Goal: Communication & Community: Answer question/provide support

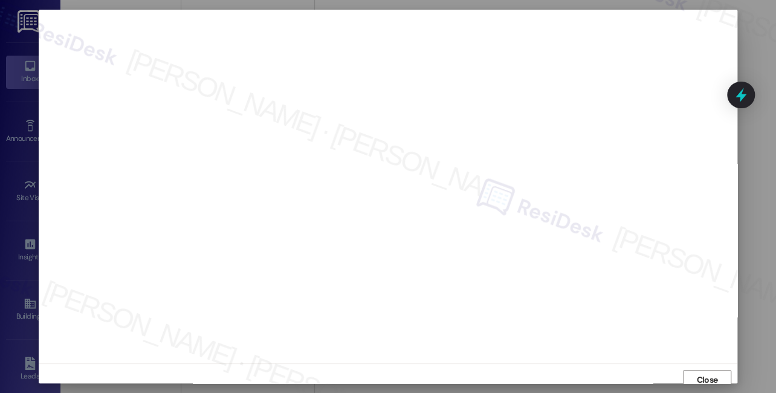
scroll to position [329, 0]
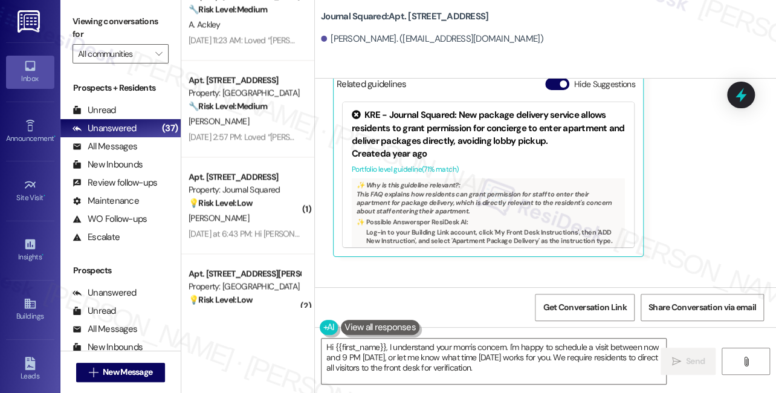
scroll to position [6468, 0]
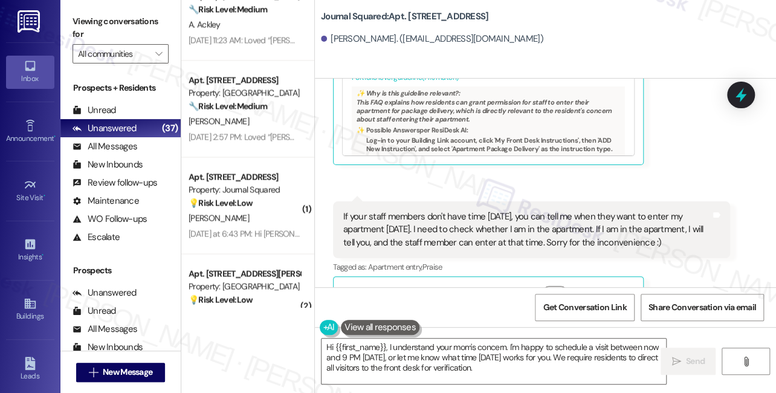
click at [472, 210] on div "If your staff members don't have time today, you can tell me when they want to …" at bounding box center [526, 229] width 367 height 39
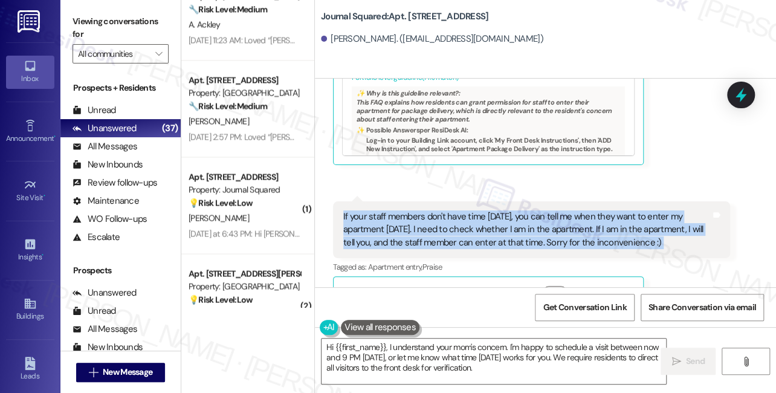
click at [472, 210] on div "If your staff members don't have time today, you can tell me when they want to …" at bounding box center [526, 229] width 367 height 39
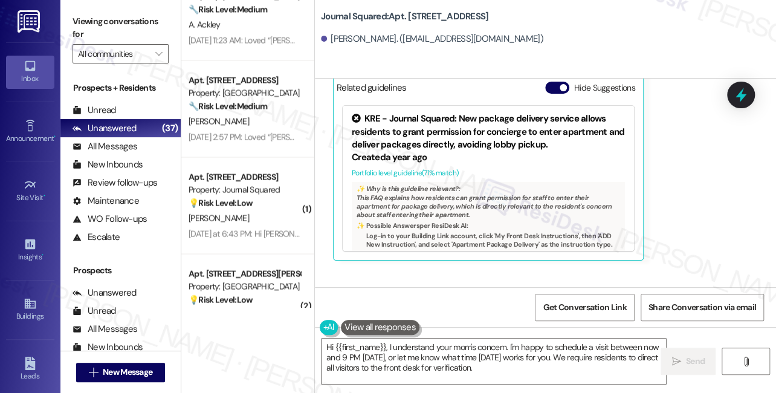
scroll to position [6194, 0]
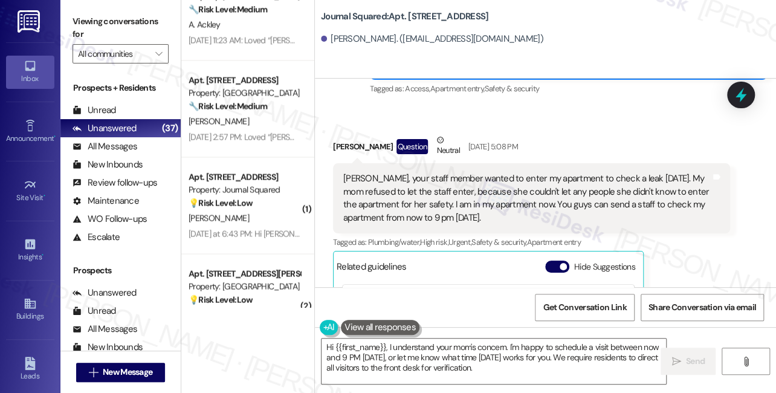
click at [403, 172] on div "Jane, your staff member wanted to enter my apartment to check a leak today. My …" at bounding box center [526, 198] width 367 height 52
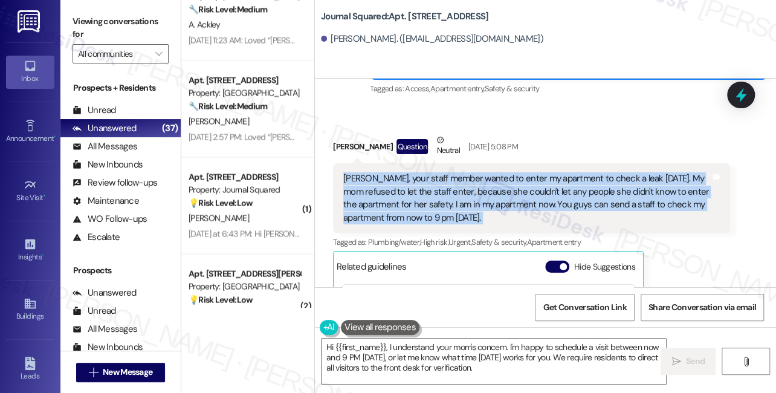
click at [403, 172] on div "Jane, your staff member wanted to enter my apartment to check a leak today. My …" at bounding box center [526, 198] width 367 height 52
copy div "Jane, your staff member wanted to enter my apartment to check a leak today. My …"
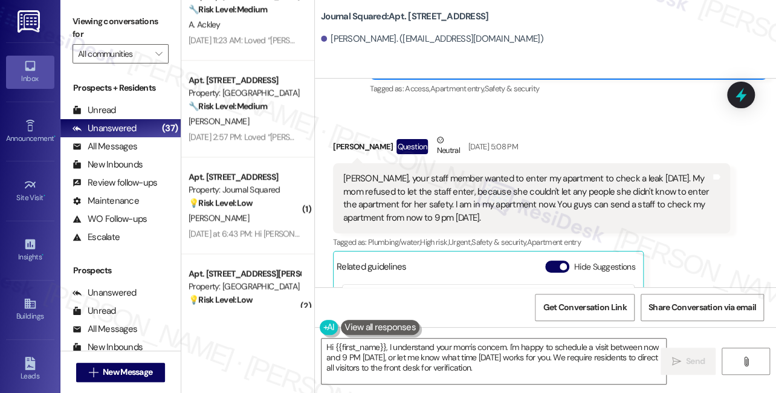
click at [64, 14] on div "Viewing conversations for All communities " at bounding box center [120, 38] width 120 height 76
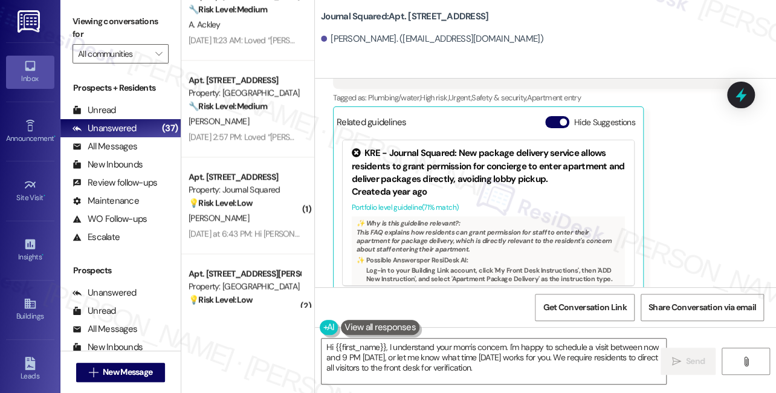
scroll to position [6468, 0]
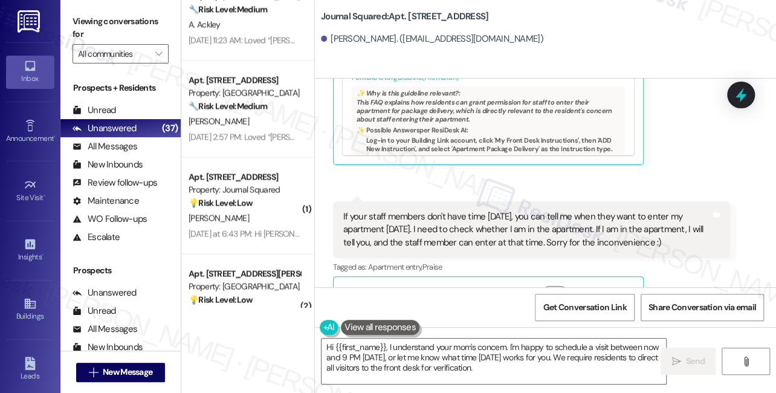
click at [430, 210] on div "If your staff members don't have time today, you can tell me when they want to …" at bounding box center [526, 229] width 367 height 39
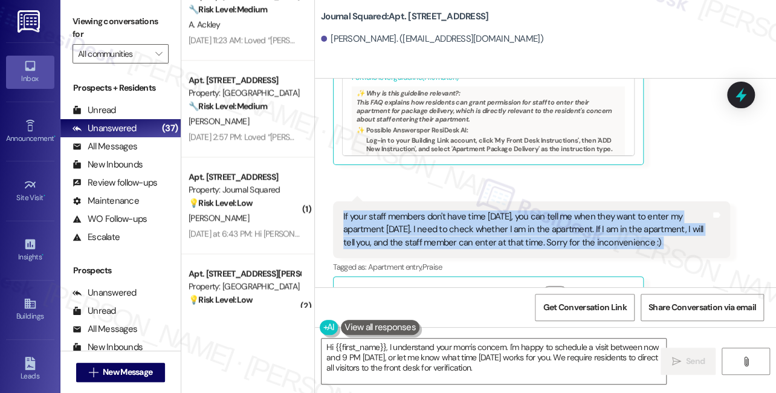
click at [430, 210] on div "If your staff members don't have time today, you can tell me when they want to …" at bounding box center [526, 229] width 367 height 39
copy div "If your staff members don't have time today, you can tell me when they want to …"
click at [63, 22] on div "Viewing conversations for All communities " at bounding box center [120, 38] width 120 height 76
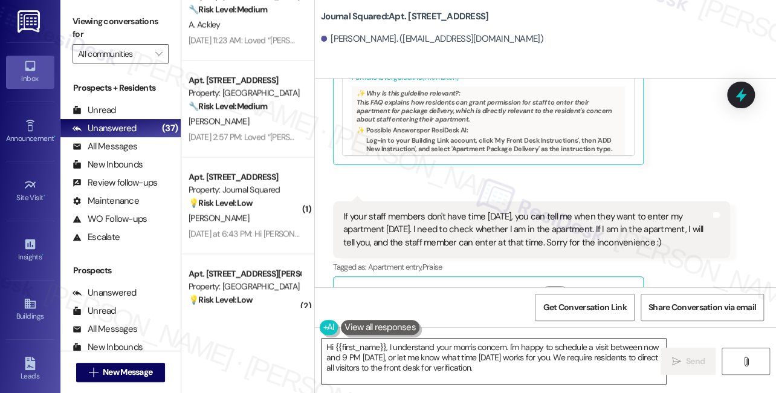
click at [470, 357] on textarea "Hi {{first_name}}, I understand your mom's concern. I'm happy to schedule a vis…" at bounding box center [493, 360] width 344 height 45
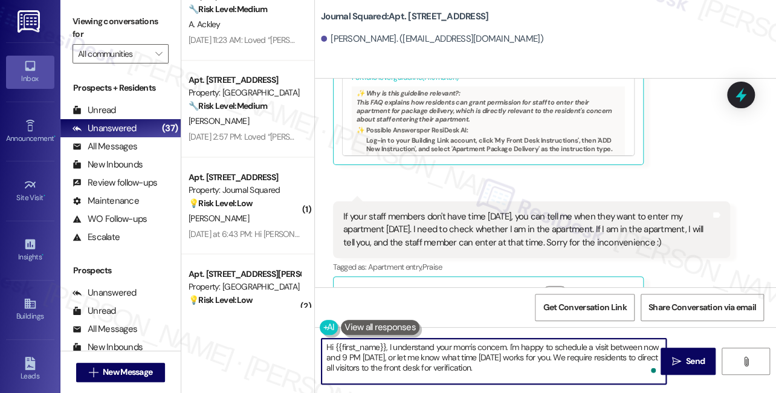
drag, startPoint x: 532, startPoint y: 370, endPoint x: 522, endPoint y: 353, distance: 19.5
click at [522, 353] on textarea "Hi {{first_name}}, I understand your mom's concern. I'm happy to schedule a vis…" at bounding box center [493, 360] width 344 height 45
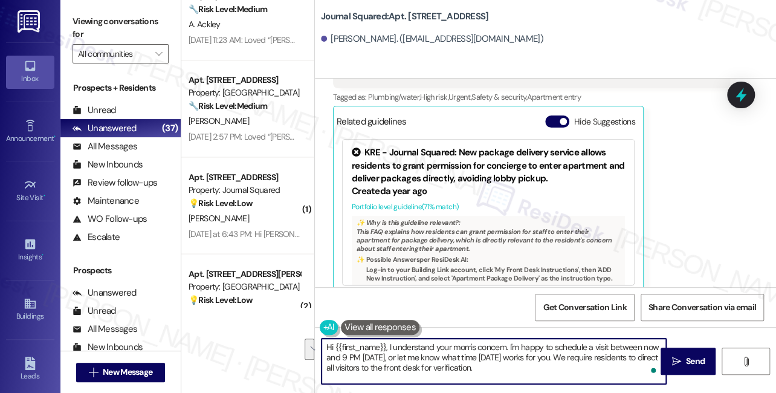
scroll to position [6249, 0]
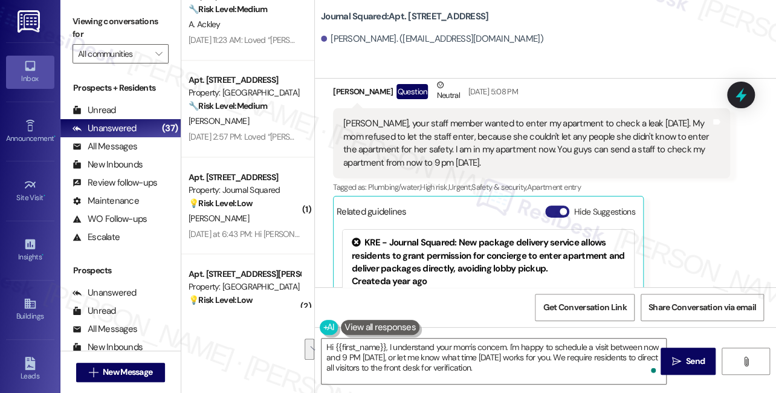
click at [557, 205] on button "Hide Suggestions" at bounding box center [557, 211] width 24 height 12
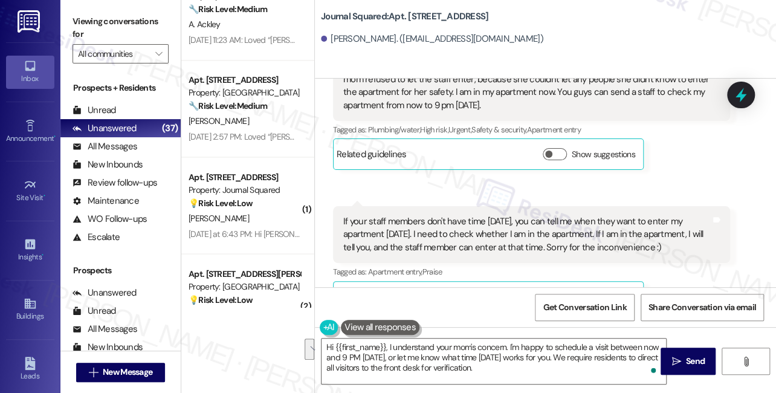
scroll to position [6312, 0]
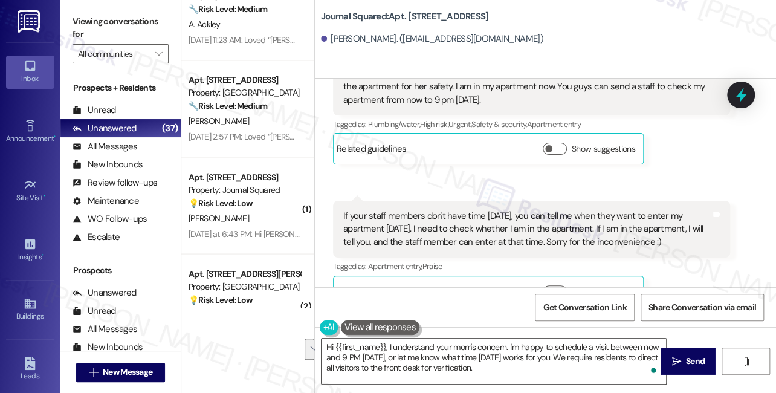
click at [519, 353] on textarea "Hi {{first_name}}, I understand your mom's concern. I'm happy to schedule a vis…" at bounding box center [493, 360] width 344 height 45
drag, startPoint x: 775, startPoint y: 265, endPoint x: 66, endPoint y: 35, distance: 745.3
click at [66, 35] on div "Viewing conversations for All communities " at bounding box center [120, 38] width 120 height 76
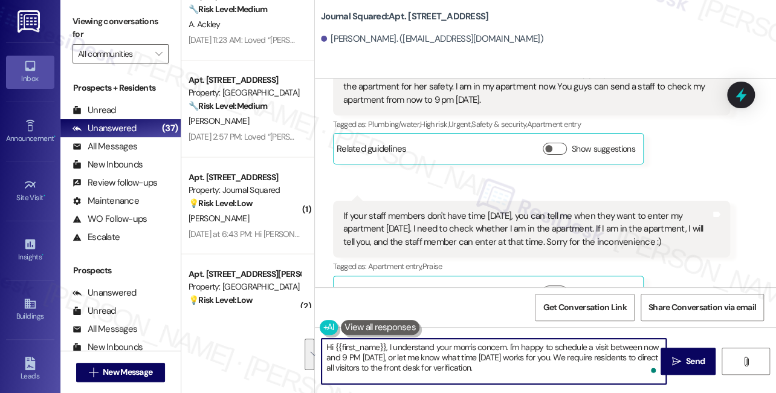
drag, startPoint x: 532, startPoint y: 367, endPoint x: 510, endPoint y: 338, distance: 36.3
click at [510, 338] on textarea "Hi {{first_name}}, I understand your mom's concern. I'm happy to schedule a vis…" at bounding box center [493, 360] width 344 height 45
paste textarea "Just checking in — were our staff members able to come by today to check the le…"
click at [512, 344] on textarea "Hi {{first_name}}, I understand your mom's concern. Just checking in — were our…" at bounding box center [493, 360] width 344 height 45
click at [573, 344] on textarea "Hi {{first_name}}, I understand your mom's concern. Just checking in — were our…" at bounding box center [493, 360] width 344 height 45
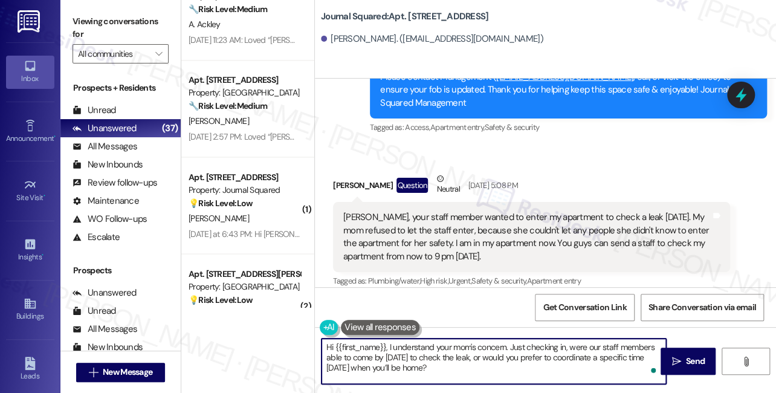
scroll to position [6147, 0]
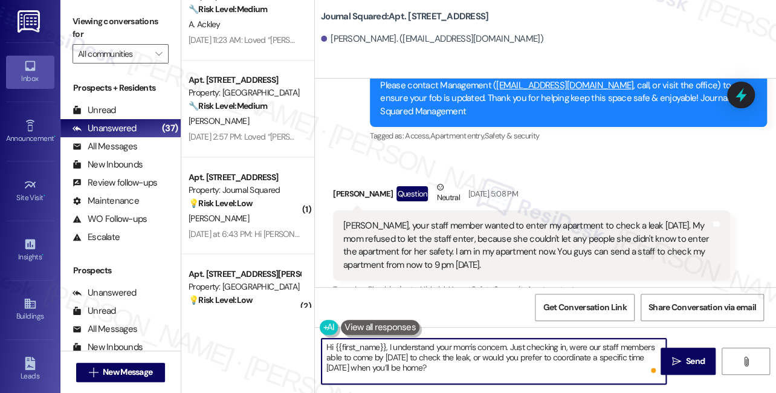
click at [436, 364] on textarea "Hi {{first_name}}, I understand your mom's concern. Just checking in, were our …" at bounding box center [493, 360] width 344 height 45
drag, startPoint x: 465, startPoint y: 355, endPoint x: 386, endPoint y: 358, distance: 79.8
click at [386, 358] on textarea "Hi {{first_name}}, I understand your mom's concern. Just checking in, were our …" at bounding box center [493, 360] width 344 height 45
drag, startPoint x: 396, startPoint y: 369, endPoint x: 417, endPoint y: 355, distance: 25.1
click at [398, 369] on textarea "Hi {{first_name}}, I understand your mom's concern. Just checking in, were our …" at bounding box center [493, 360] width 344 height 45
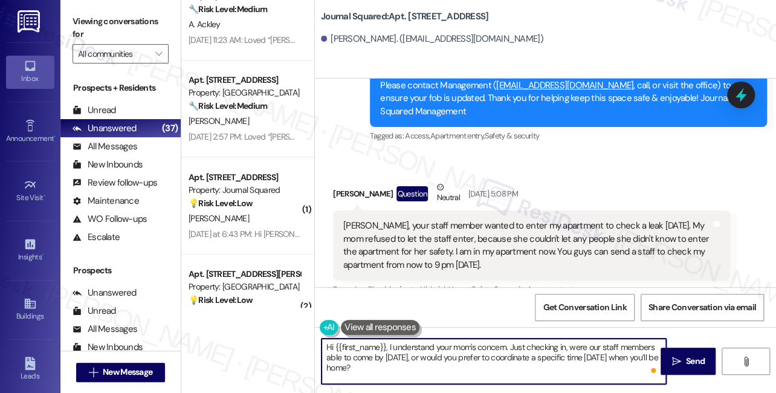
click at [456, 347] on textarea "Hi {{first_name}}, I understand your mom's concern. Just checking in, were our …" at bounding box center [493, 360] width 344 height 45
click at [504, 343] on textarea "Hi {{first_name}}, I understand your mom's concern. Just checking in, were our …" at bounding box center [493, 360] width 344 height 45
click at [643, 343] on textarea "Hi {{first_name}}, I understand your mom's concern about not allowing permissio…" at bounding box center [493, 360] width 344 height 45
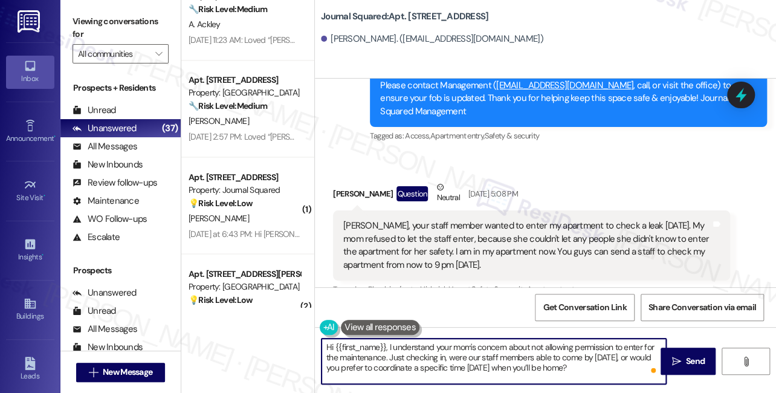
click at [491, 367] on textarea "Hi {{first_name}}, I understand your mom's concern about not allowing permissio…" at bounding box center [493, 360] width 344 height 45
type textarea "Hi {{first_name}}, I understand your mom's concern about not allowing permissio…"
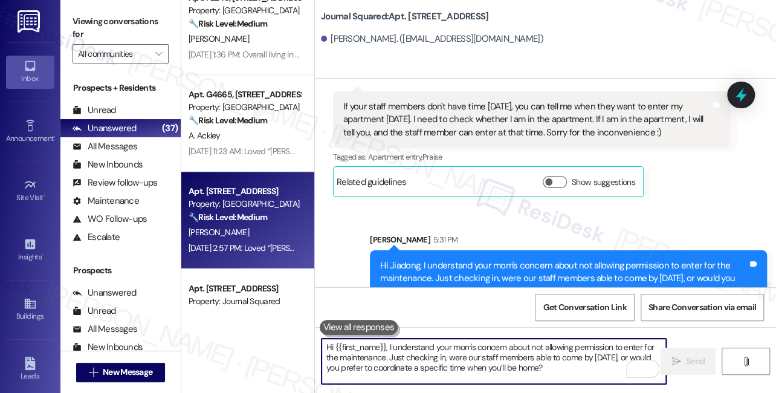
scroll to position [796, 0]
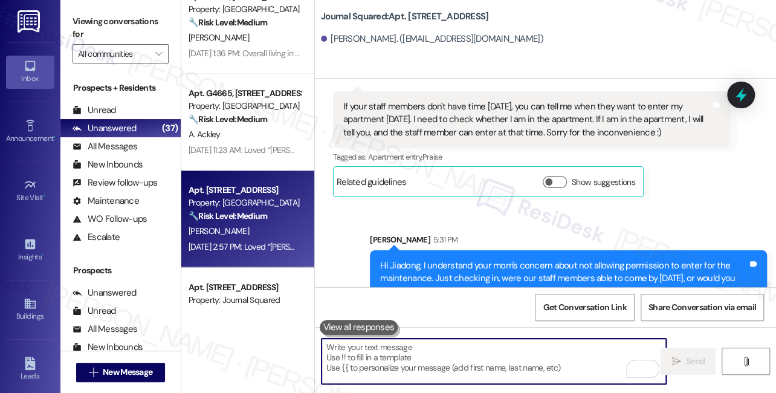
click at [235, 244] on div "Sep 03, 2025 at 2:57 PM: Loved “Jane (Grove Pointe): Hi Shuting and Joshua, how…" at bounding box center [549, 246] width 720 height 11
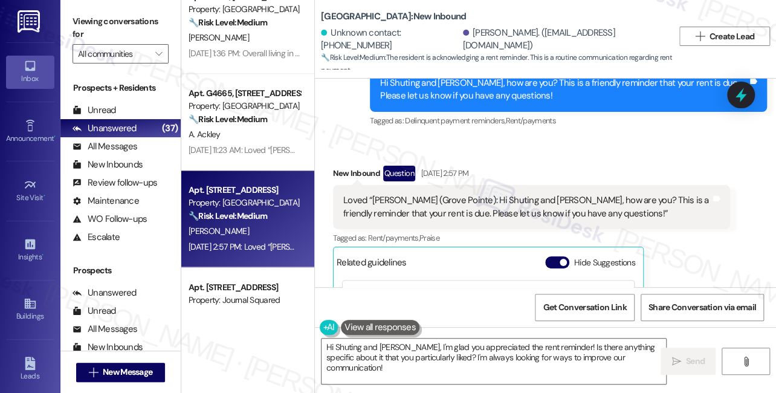
scroll to position [1092, 0]
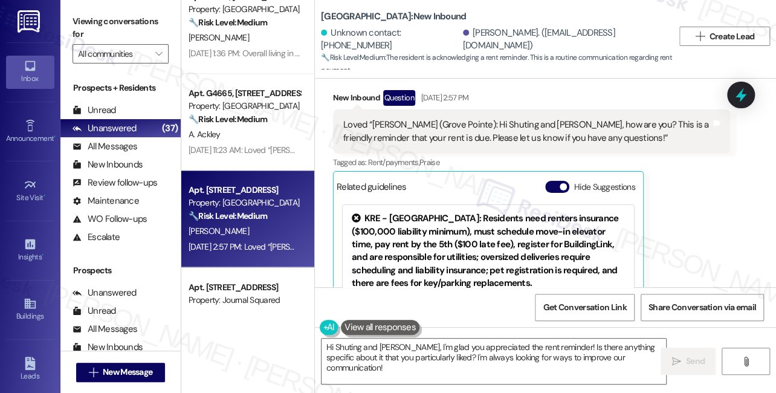
click at [541, 122] on div "Loved “Jane (Grove Pointe): Hi Shuting and Joshua, how are you? This is a frien…" at bounding box center [531, 131] width 397 height 44
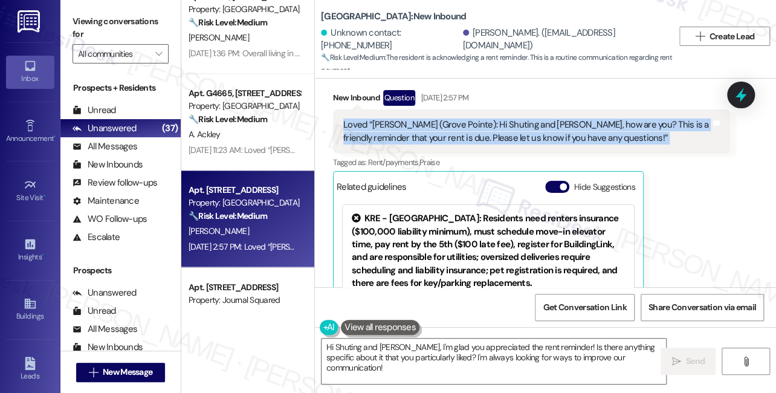
click at [541, 122] on div "Loved “Jane (Grove Pointe): Hi Shuting and Joshua, how are you? This is a frien…" at bounding box center [531, 131] width 397 height 44
click at [464, 362] on textarea "Hi Shuting and Joshua, I'm glad you appreciated the rent reminder! Is there any…" at bounding box center [493, 360] width 344 height 45
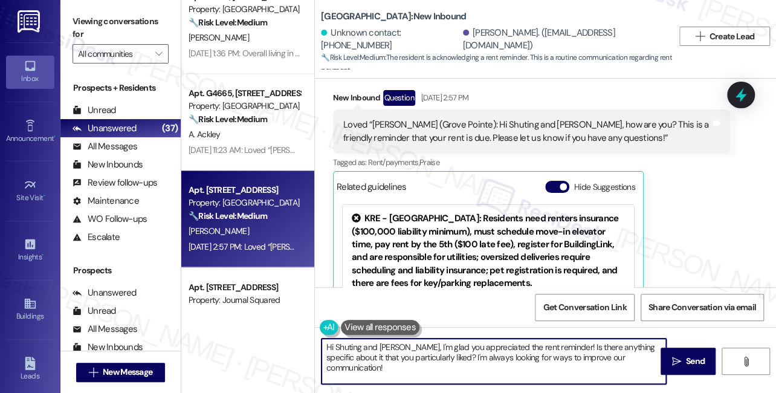
click at [464, 362] on textarea "Hi Shuting and Joshua, I'm glad you appreciated the rent reminder! Is there any…" at bounding box center [493, 360] width 344 height 45
click at [483, 360] on textarea "Hi Shuting and Joshua, I'm glad you appreciated the rent reminder! Is there any…" at bounding box center [493, 360] width 344 height 45
click at [395, 352] on textarea "Hi Shuting and Joshua, I'm glad you appreciated the rent reminder! Is there any…" at bounding box center [493, 360] width 344 height 45
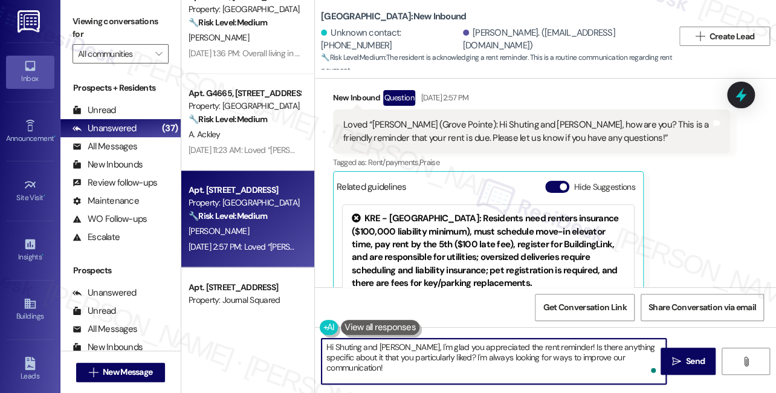
click at [395, 352] on textarea "Hi Shuting and Joshua, I'm glad you appreciated the rent reminder! Is there any…" at bounding box center [493, 360] width 344 height 45
click at [515, 360] on textarea "Hi Shuting and Joshua, I'm glad you appreciated the rent reminder! Is there any…" at bounding box center [493, 360] width 344 height 45
drag, startPoint x: 657, startPoint y: 354, endPoint x: 651, endPoint y: 355, distance: 6.8
click at [657, 354] on textarea "Hi Shuting and Joshua, I'm glad you appreciated the rent reminder! Is there any…" at bounding box center [493, 360] width 344 height 45
type textarea "Fetching suggested responses. Please feel free to read through the conversation…"
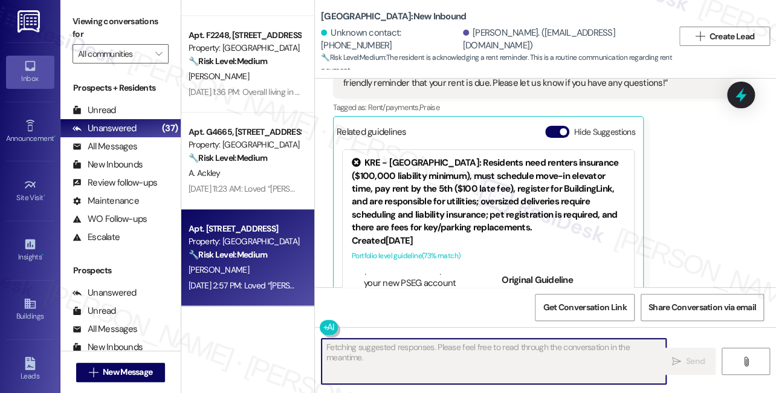
scroll to position [741, 0]
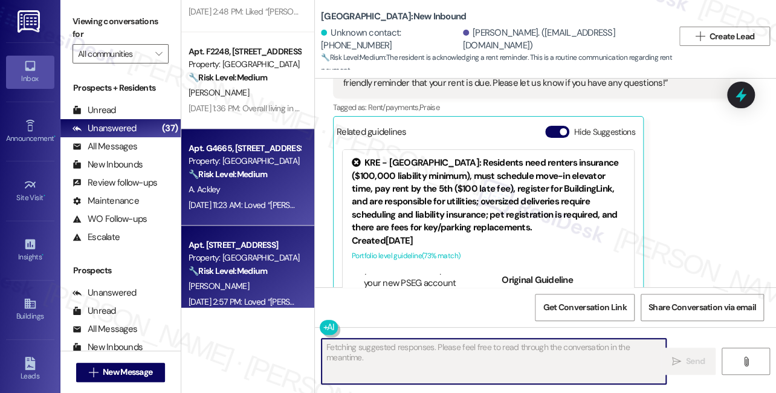
click at [253, 218] on div "Apt. G4665, 4883 Riley Road Property: Madison Farms 🔧 Risk Level: Medium The re…" at bounding box center [247, 177] width 133 height 97
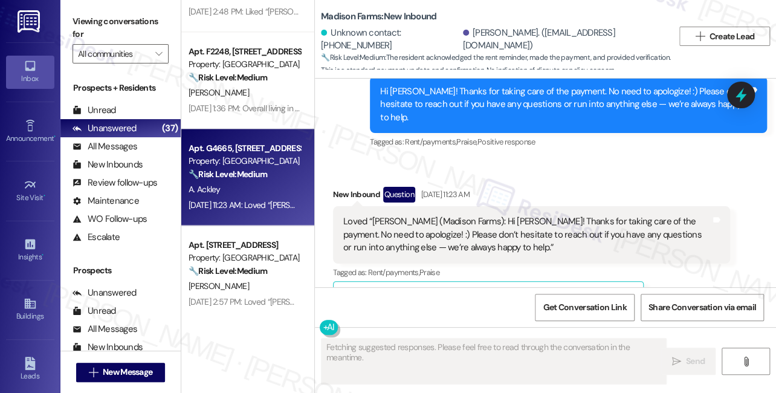
scroll to position [1140, 0]
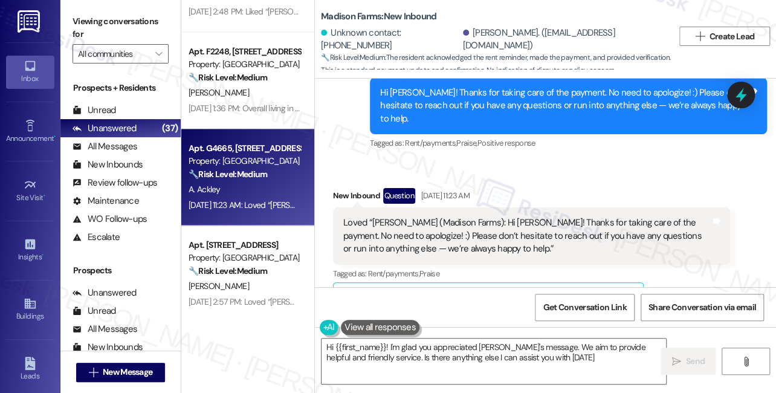
type textarea "Hi {{first_name}}! I'm glad you appreciated Jane's message. We aim to provide h…"
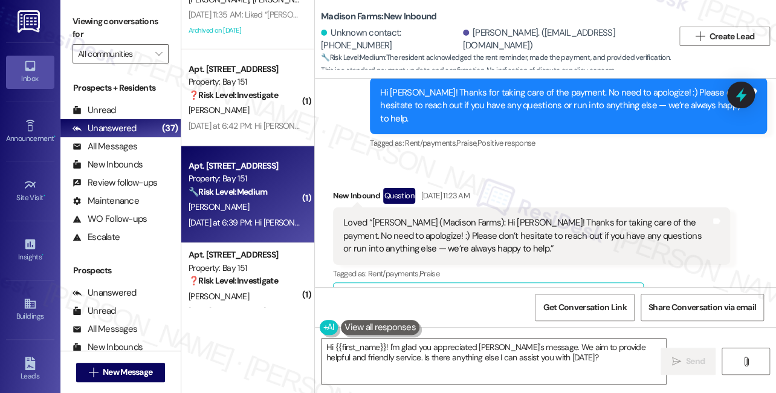
scroll to position [1511, 0]
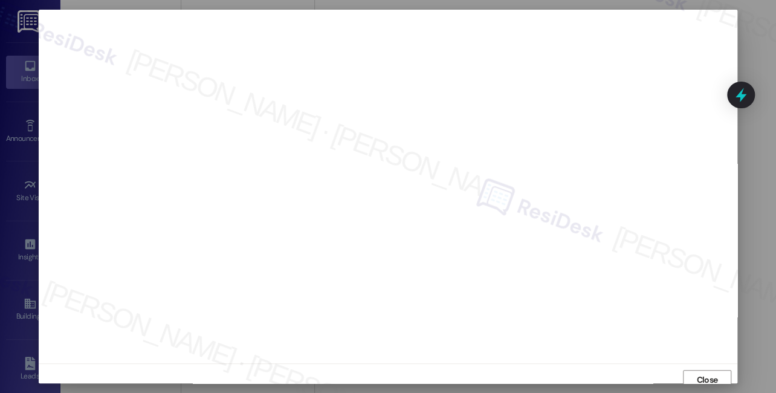
scroll to position [329, 0]
